Goal: Information Seeking & Learning: Learn about a topic

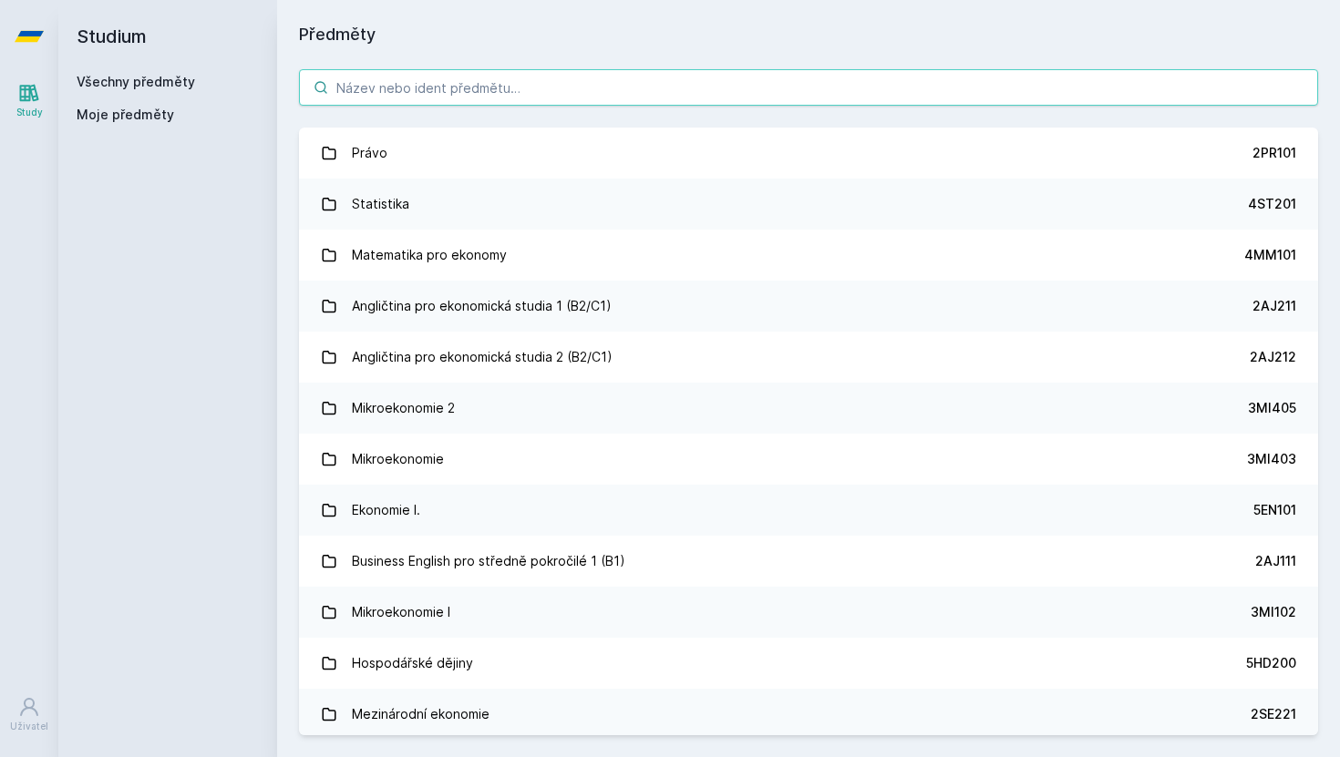
click at [476, 99] on input "search" at bounding box center [808, 87] width 1019 height 36
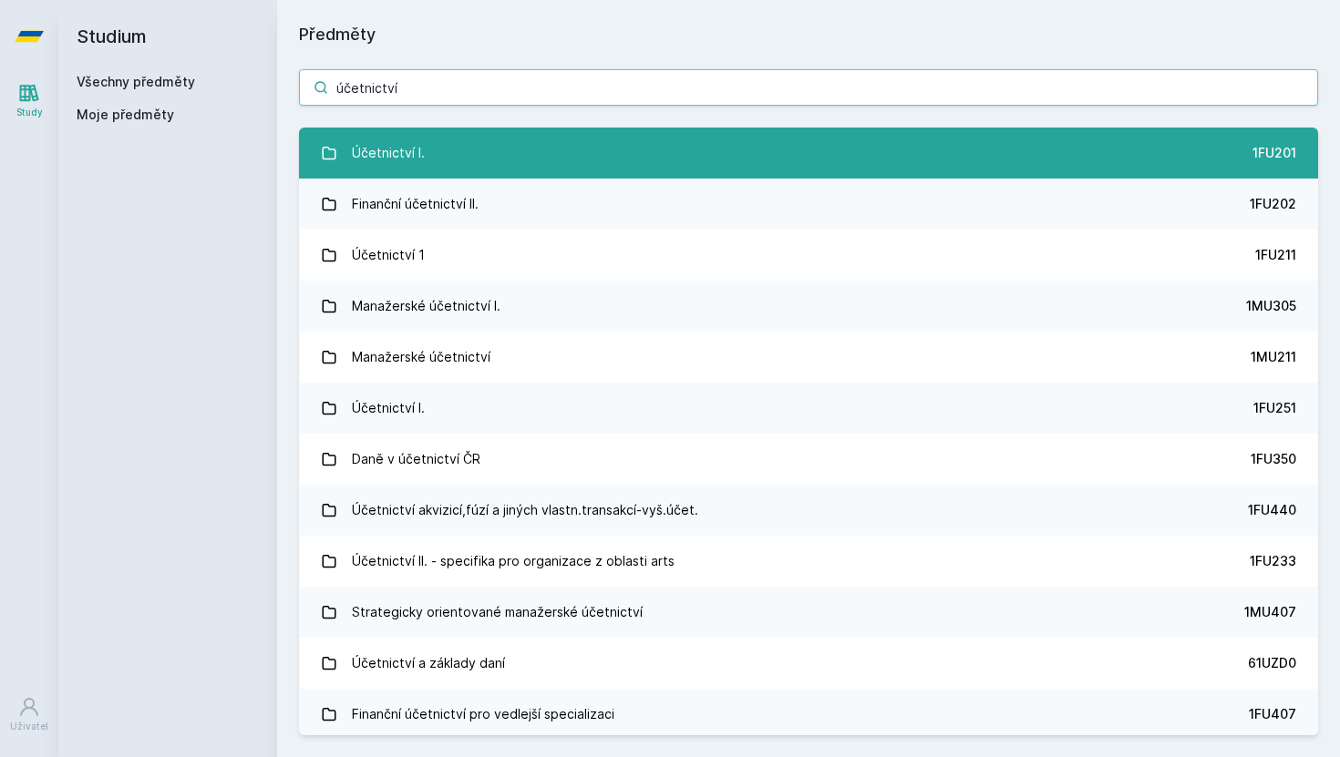
type input "účetnictví"
click at [512, 149] on link "Účetnictví I. 1FU201" at bounding box center [808, 153] width 1019 height 51
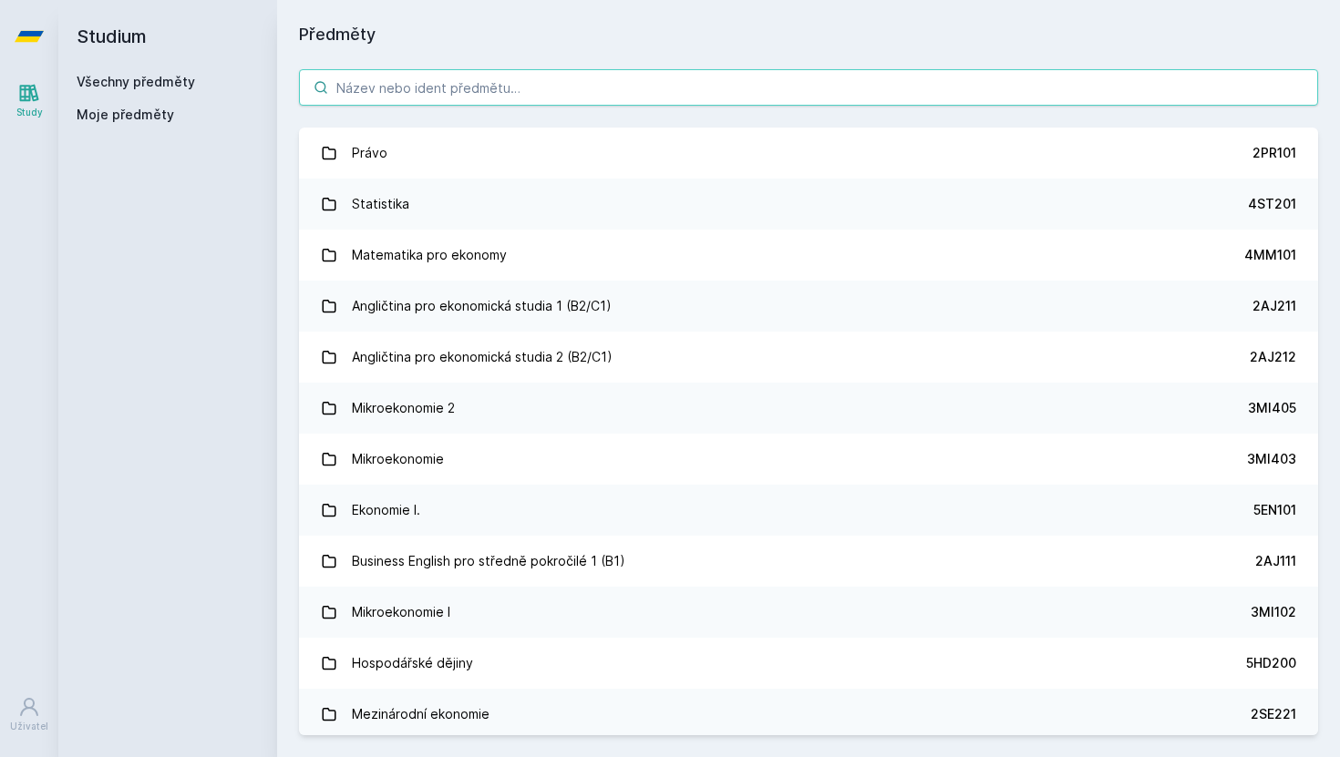
click at [447, 90] on input "search" at bounding box center [808, 87] width 1019 height 36
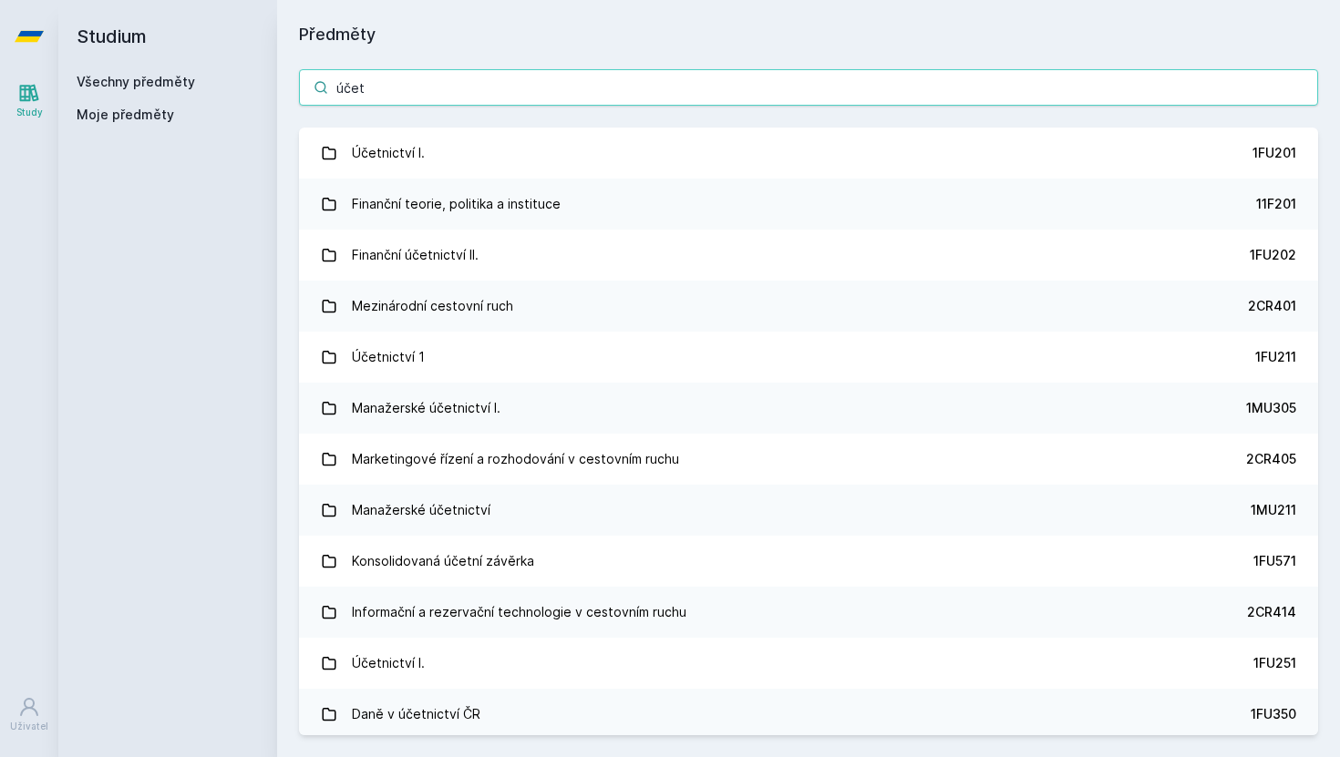
type input "účetn"
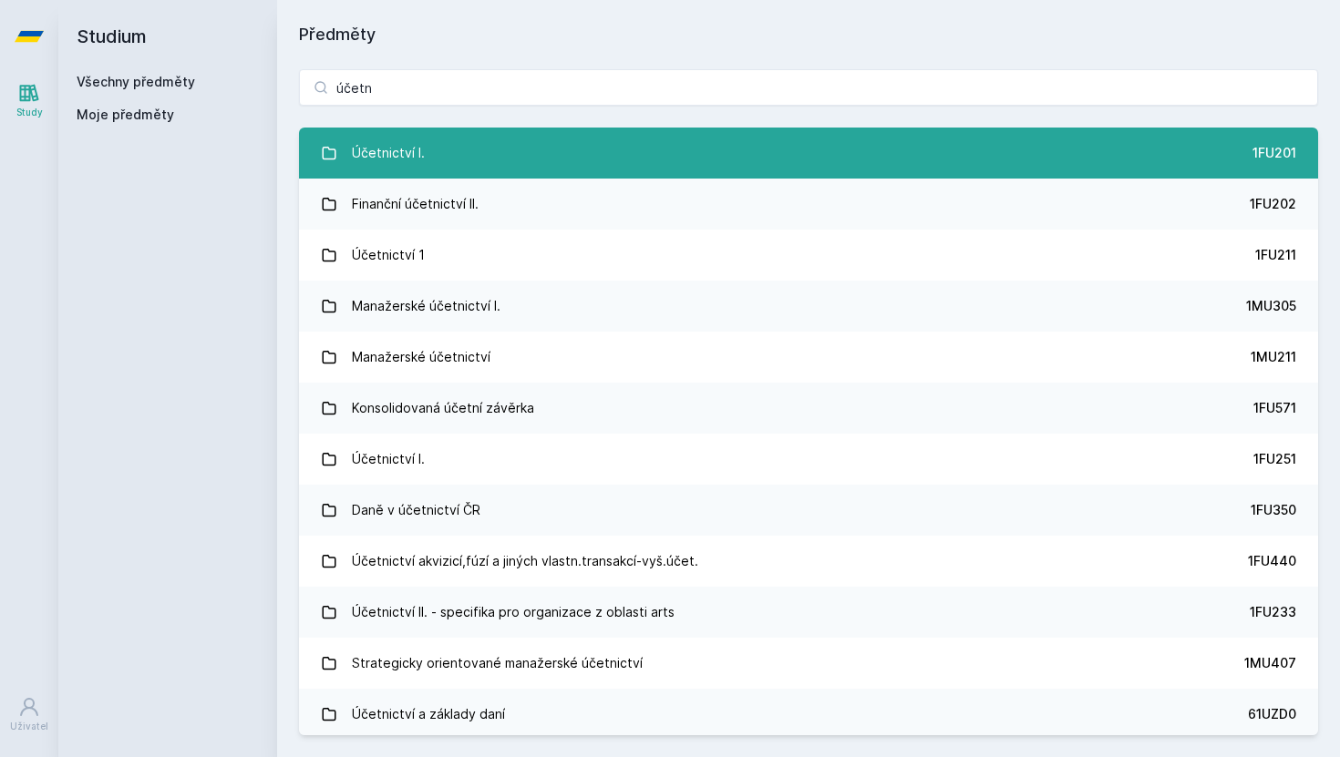
click at [644, 152] on link "Účetnictví I. 1FU201" at bounding box center [808, 153] width 1019 height 51
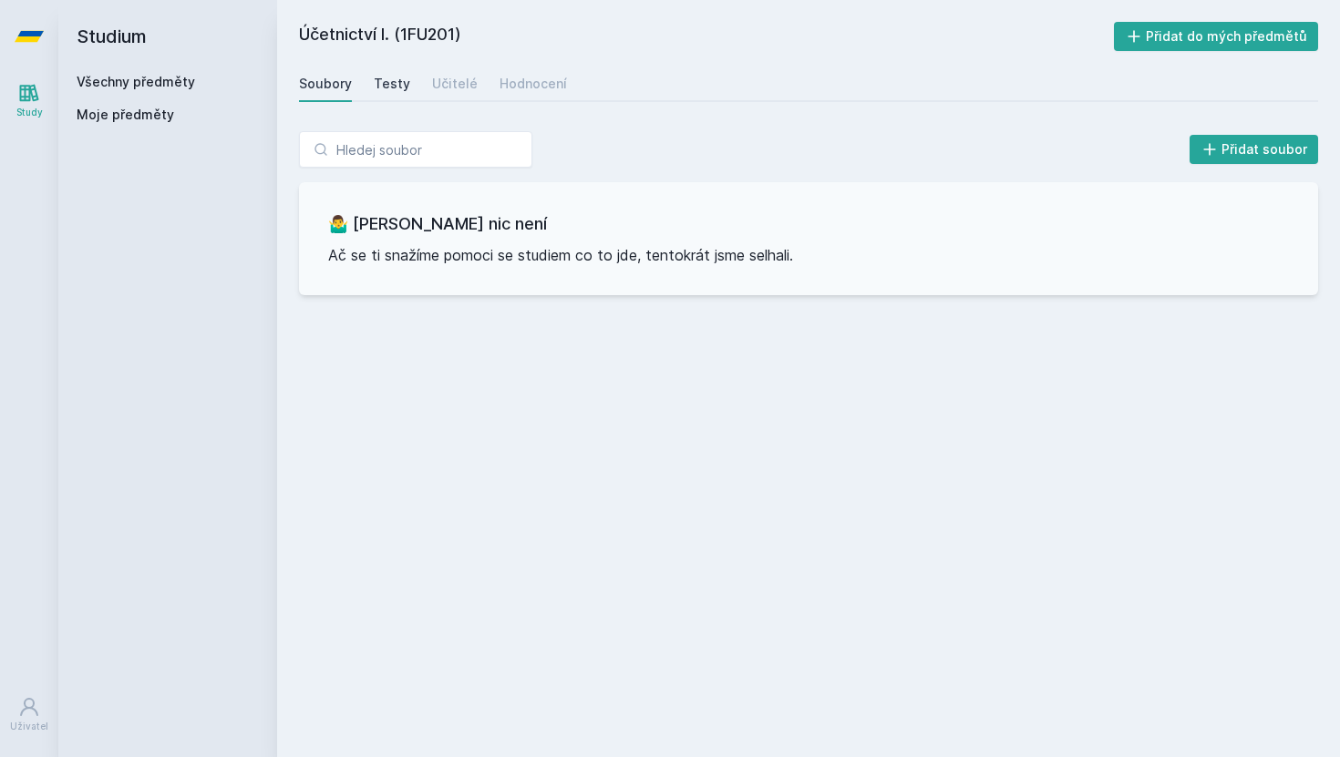
click at [406, 80] on div "Testy" at bounding box center [392, 84] width 36 height 18
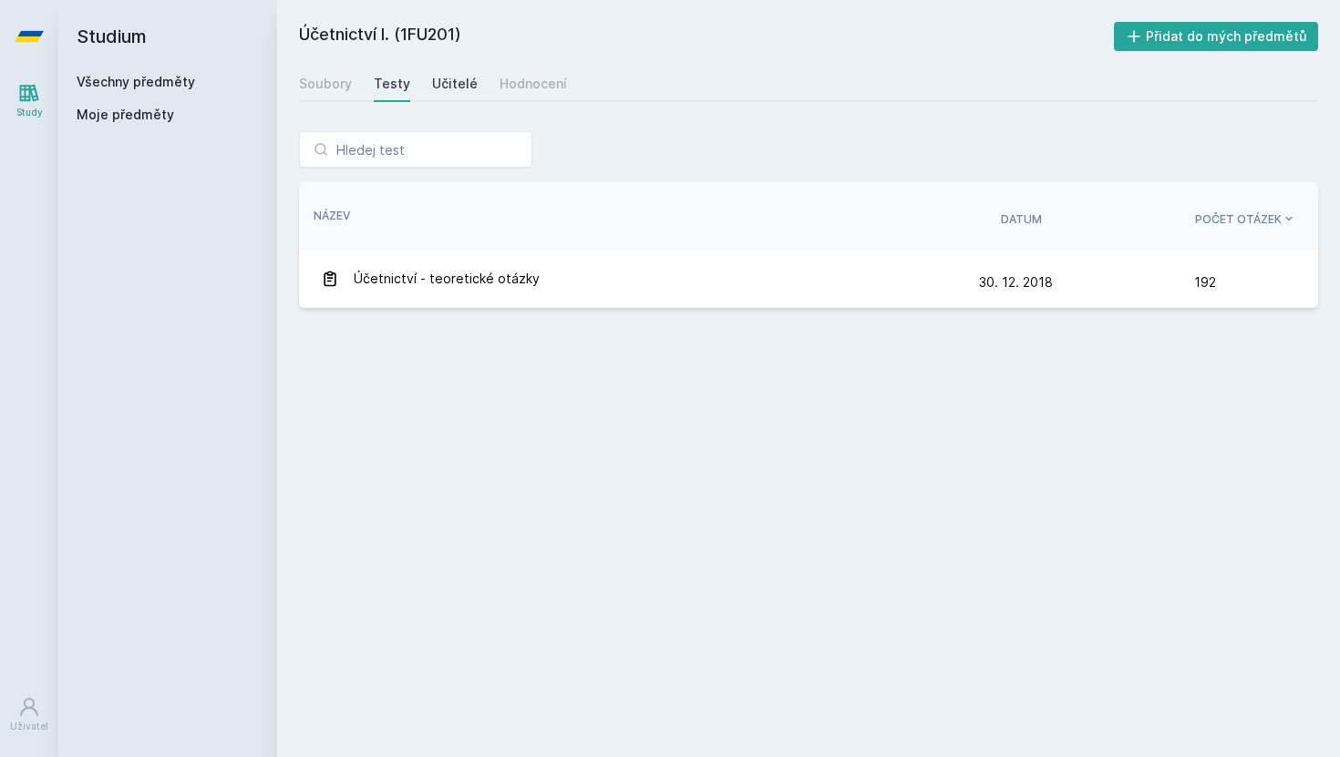
click at [452, 83] on div "Učitelé" at bounding box center [455, 84] width 46 height 18
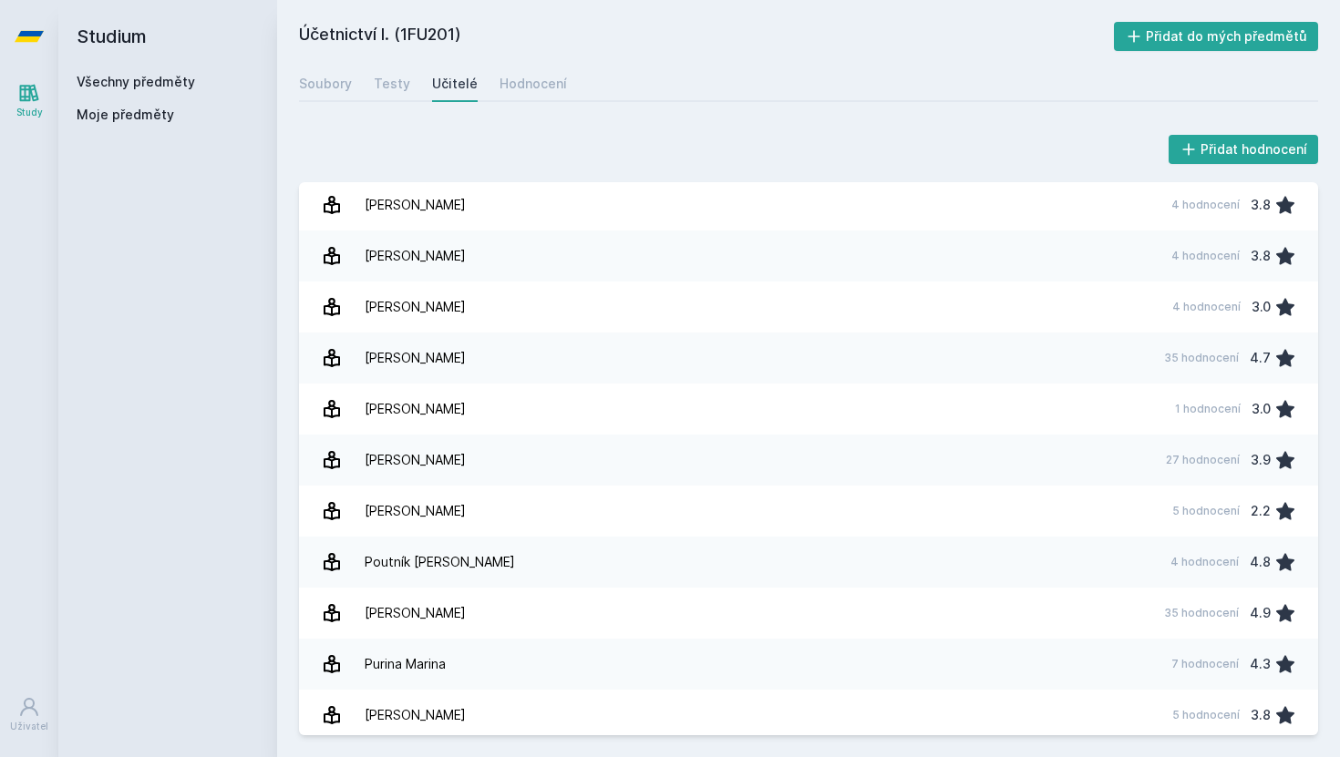
scroll to position [1785, 0]
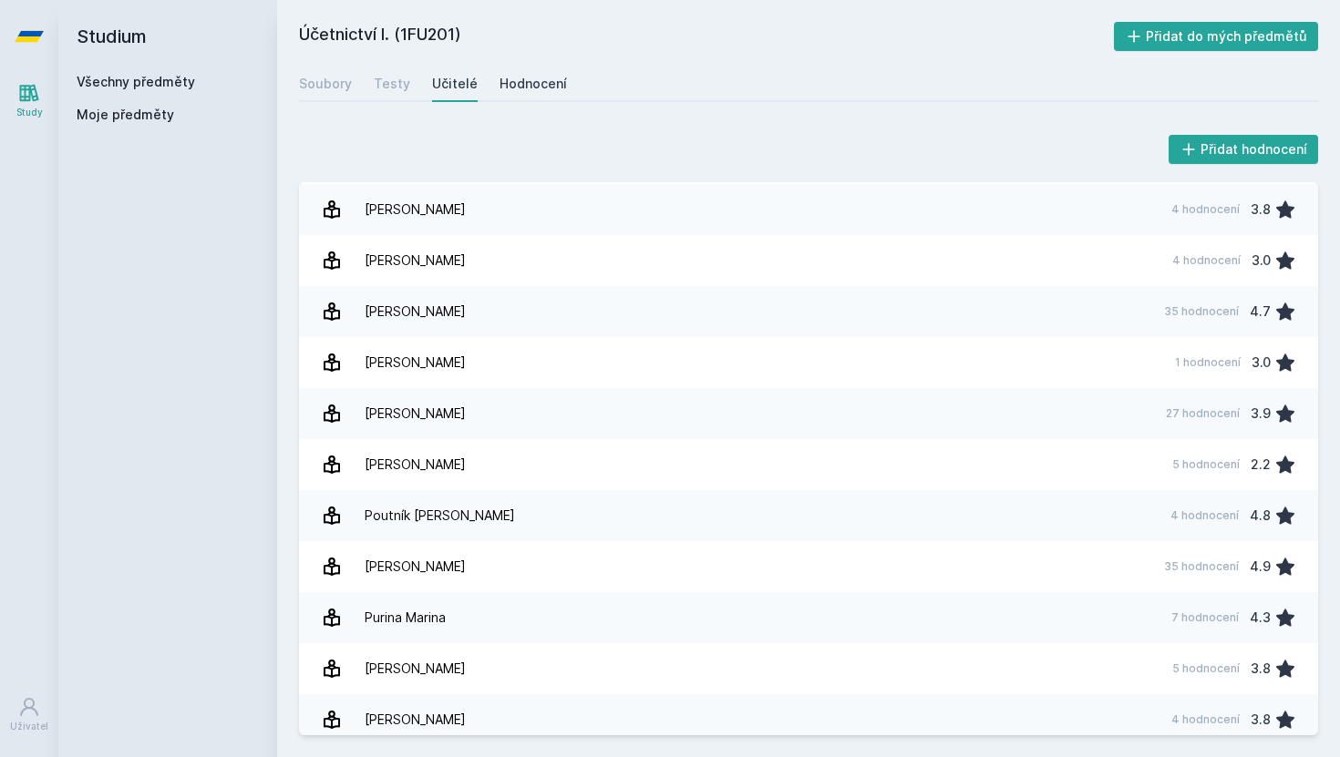
click at [531, 78] on div "Hodnocení" at bounding box center [532, 84] width 67 height 18
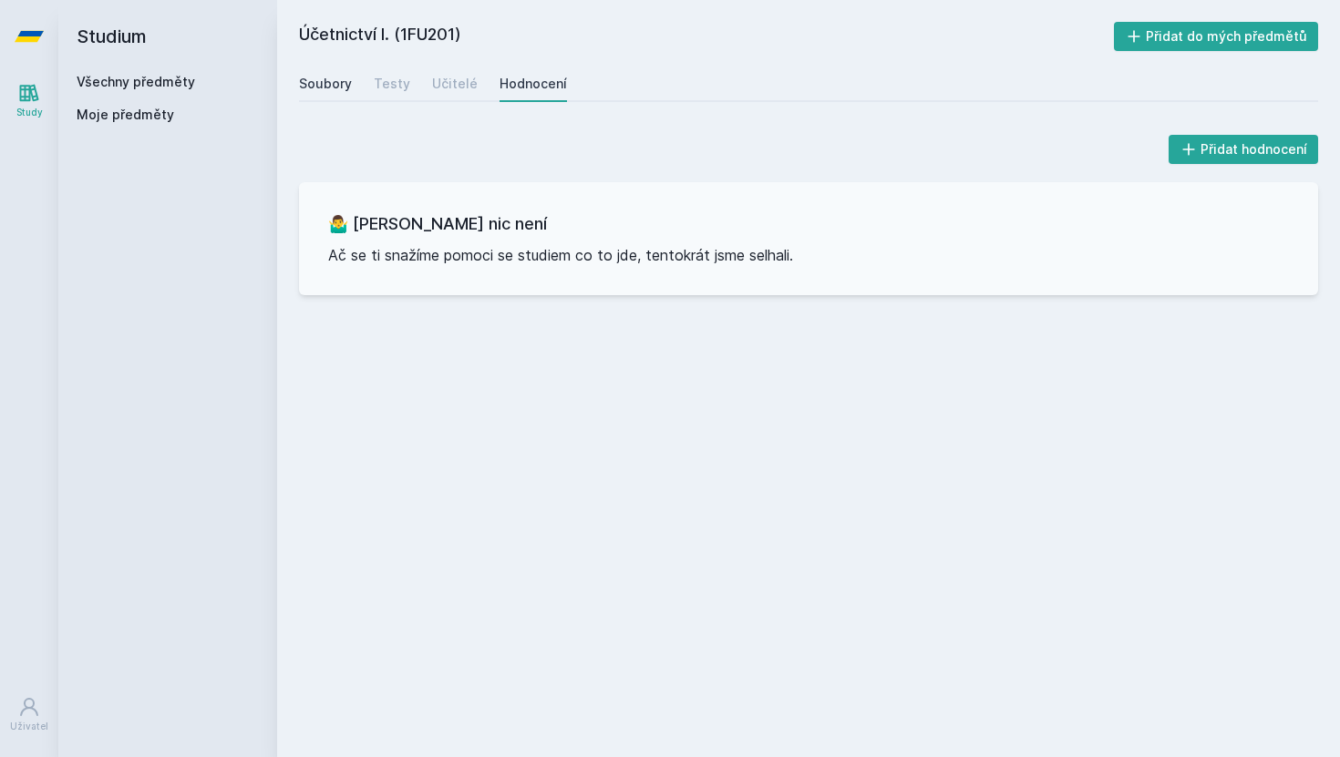
click at [346, 82] on div "Soubory" at bounding box center [325, 84] width 53 height 18
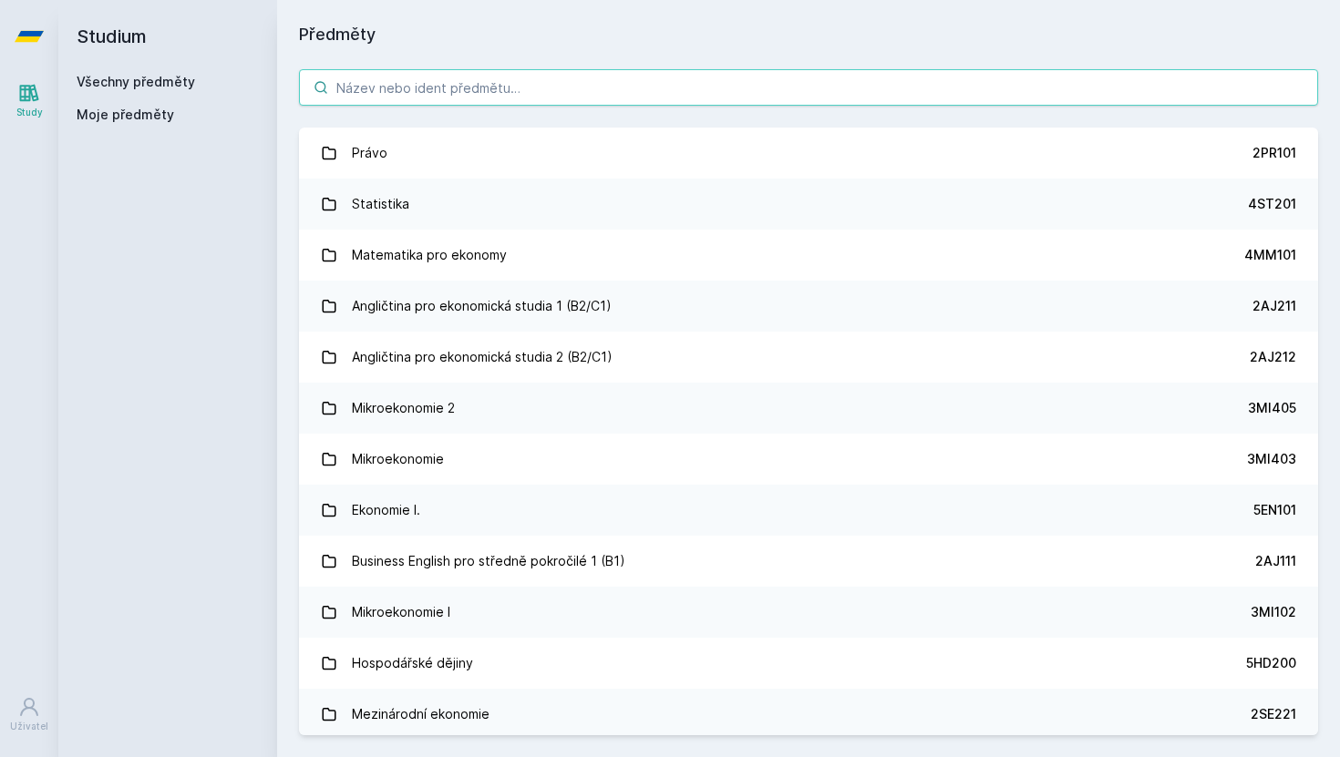
click at [600, 85] on input "search" at bounding box center [808, 87] width 1019 height 36
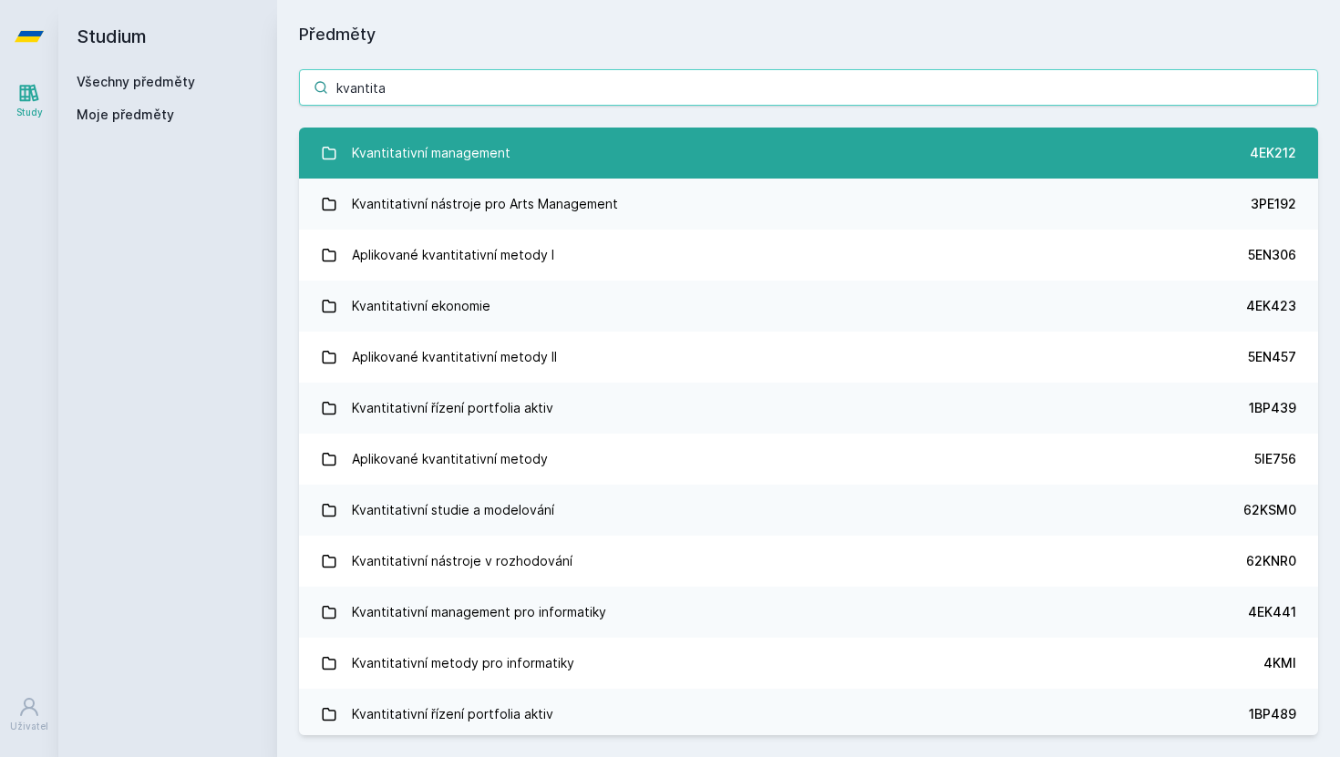
type input "kvantita"
click at [781, 164] on link "Kvantitativní management 4EK212" at bounding box center [808, 153] width 1019 height 51
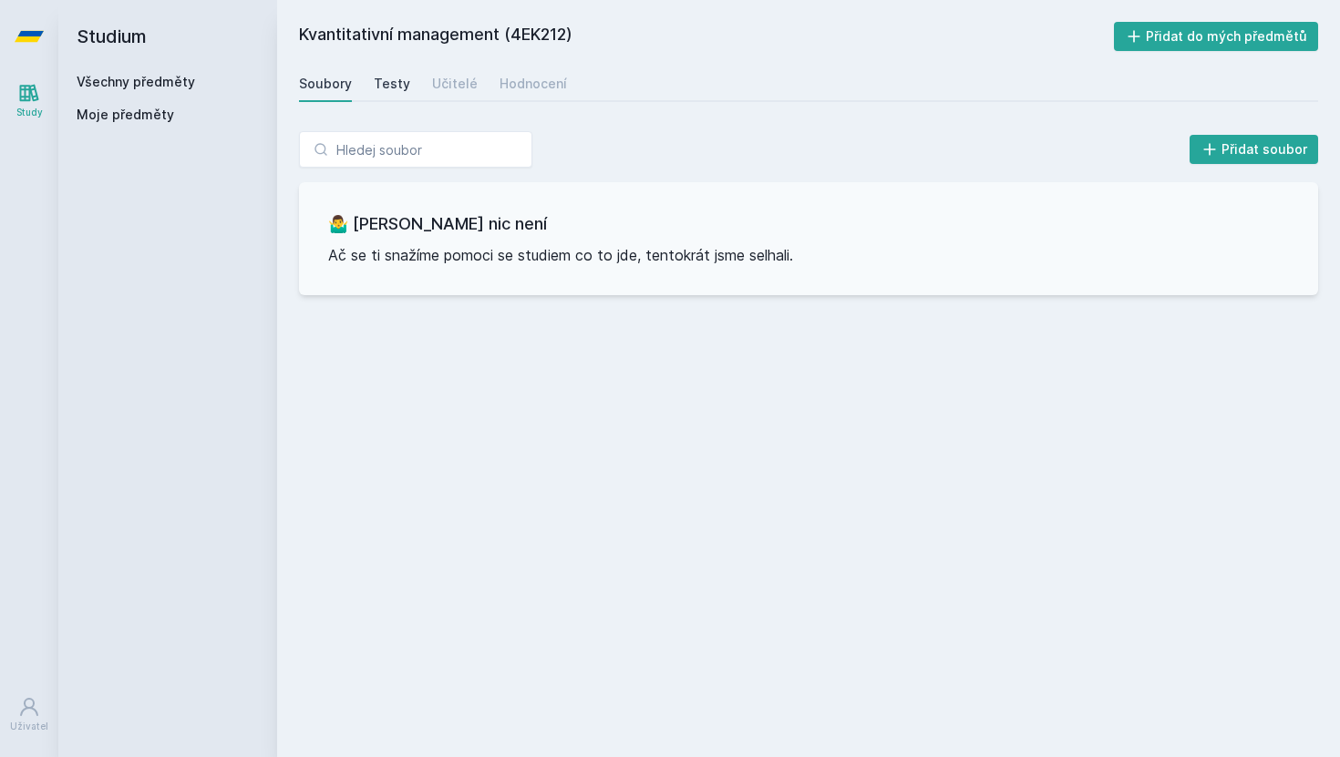
click at [386, 81] on div "Testy" at bounding box center [392, 84] width 36 height 18
click at [440, 88] on div "Učitelé" at bounding box center [455, 84] width 46 height 18
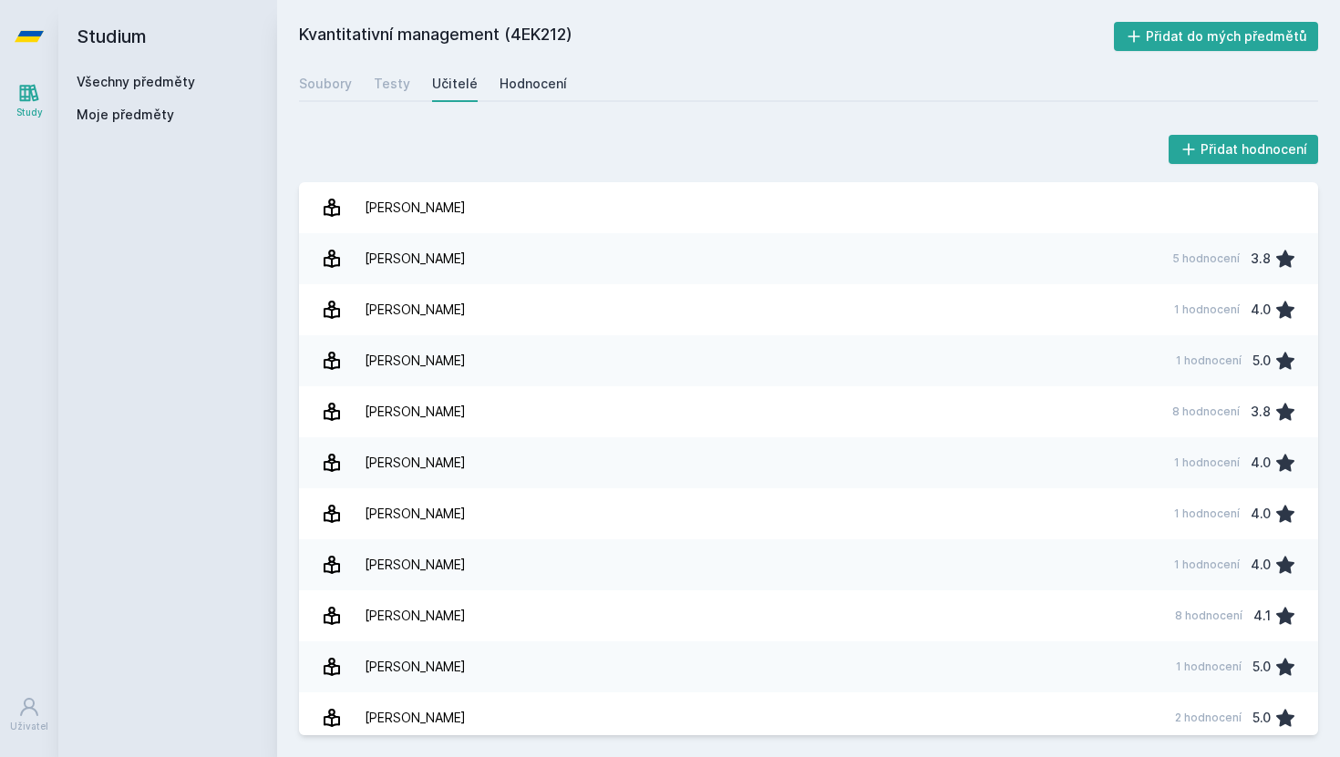
click at [516, 83] on div "Hodnocení" at bounding box center [532, 84] width 67 height 18
